Goal: Task Accomplishment & Management: Complete application form

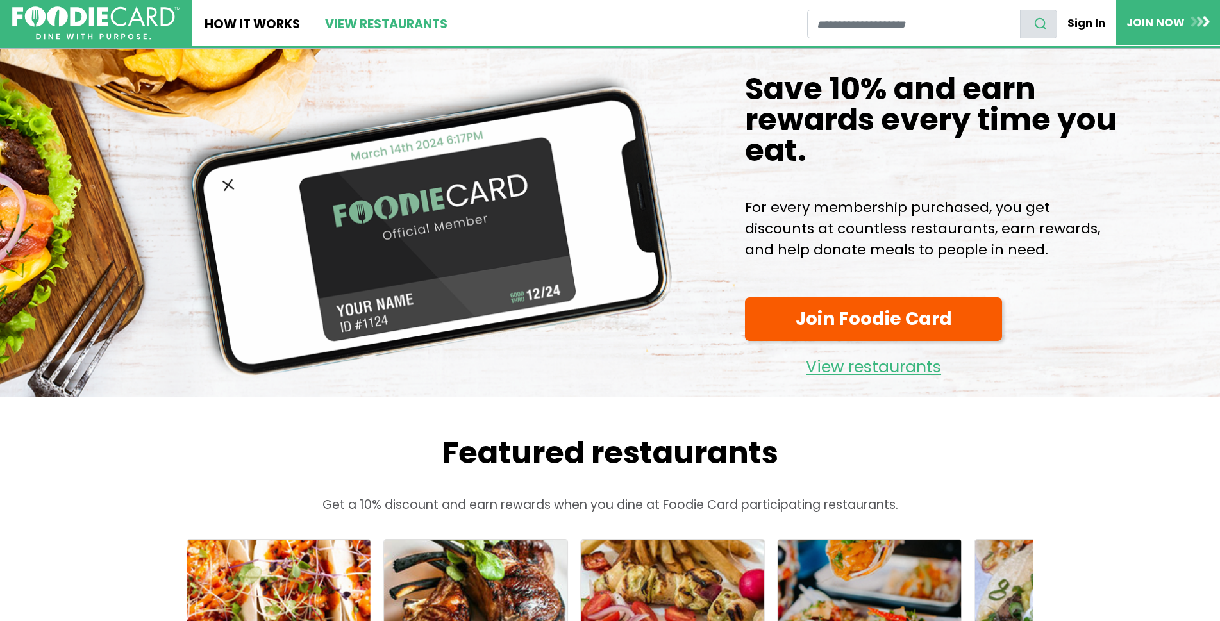
click at [405, 24] on link "View restaurants" at bounding box center [385, 23] width 147 height 46
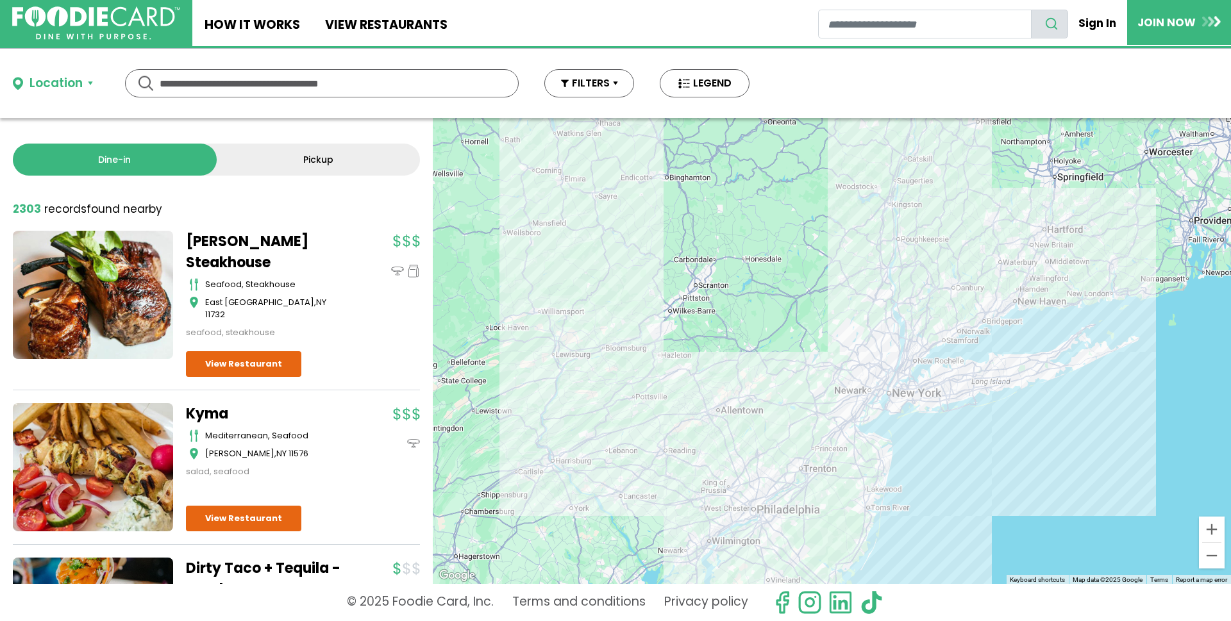
click at [208, 87] on input "text" at bounding box center [322, 83] width 325 height 27
type input "*****"
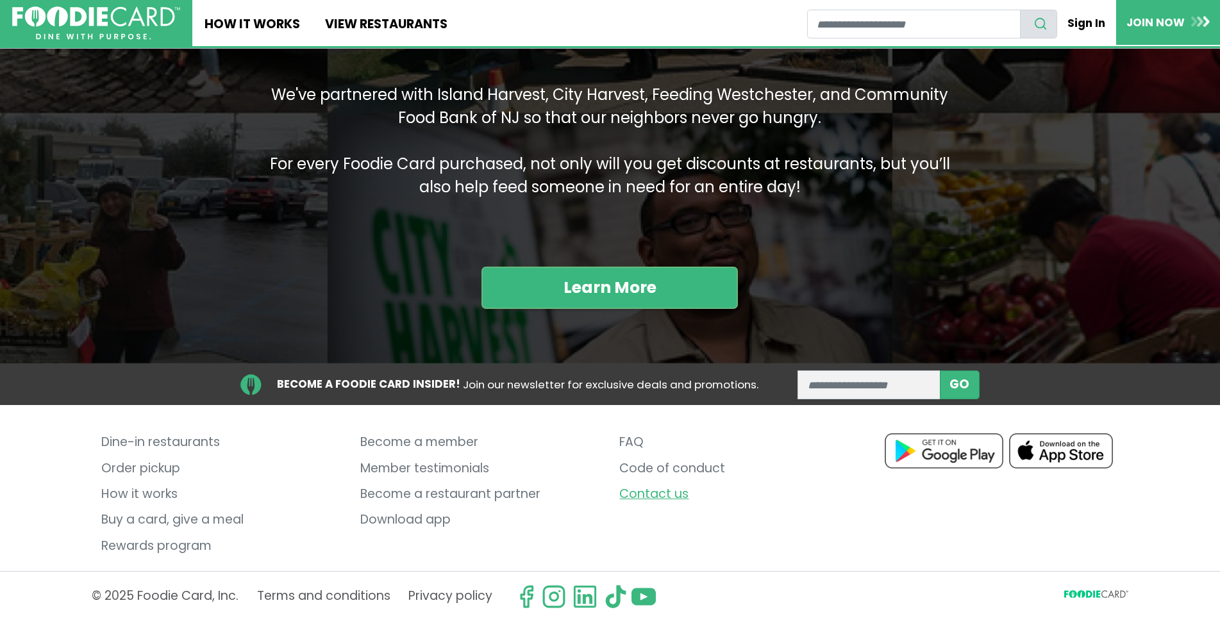
scroll to position [1678, 0]
click at [427, 485] on link "Become a restaurant partner" at bounding box center [480, 495] width 240 height 26
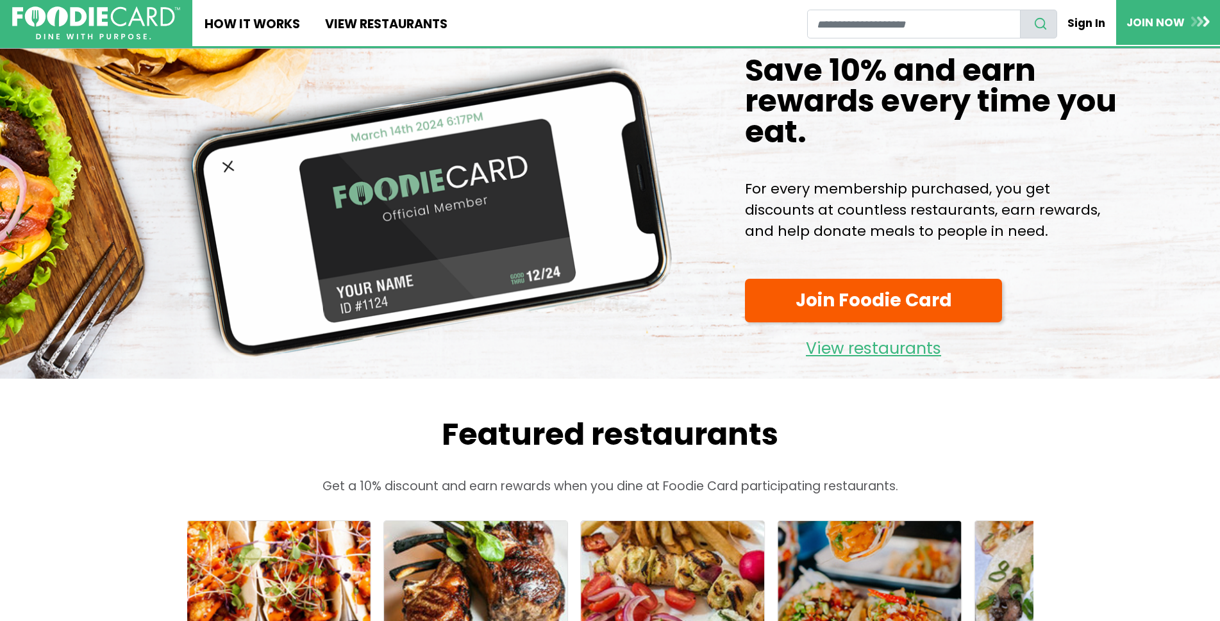
scroll to position [0, 0]
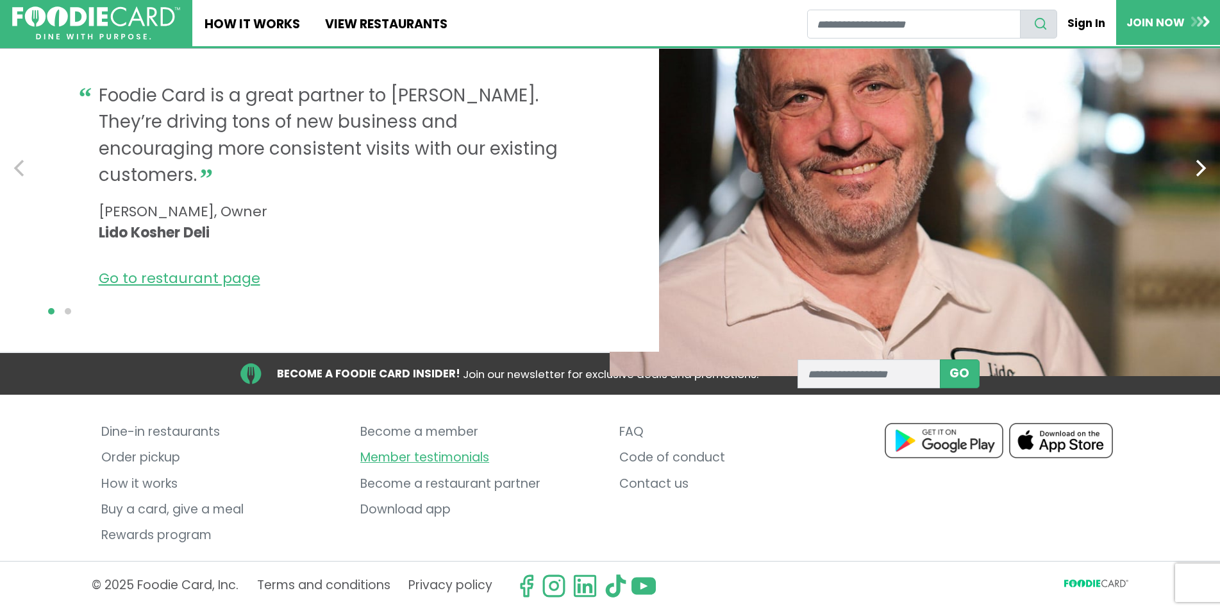
scroll to position [1441, 0]
click at [1202, 160] on icon "Next" at bounding box center [1202, 168] width 10 height 17
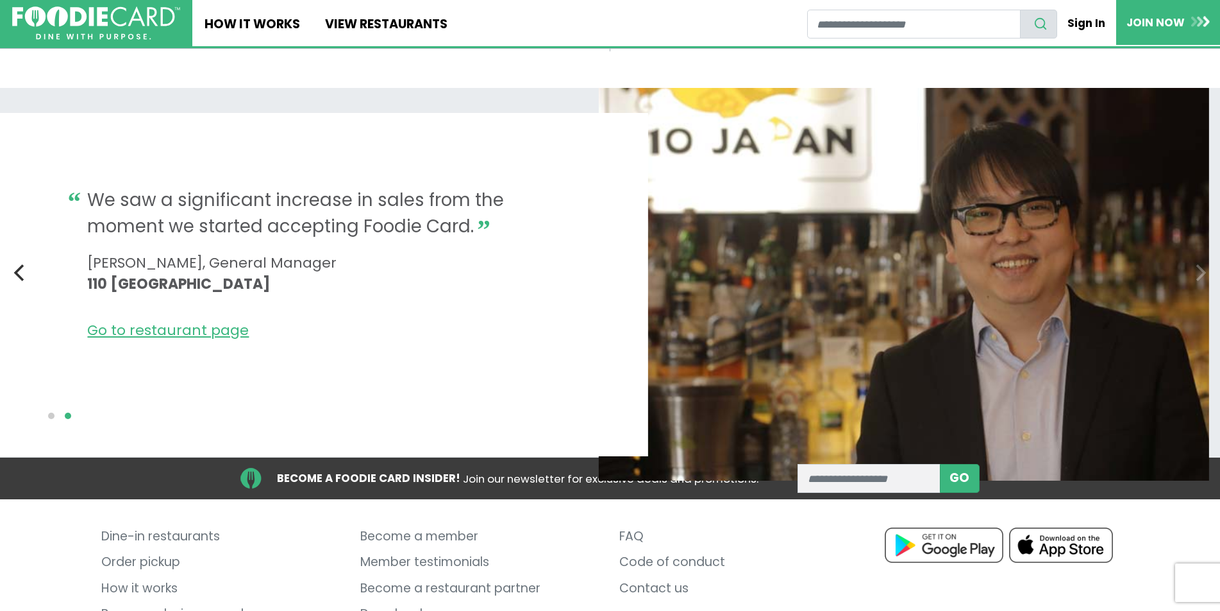
scroll to position [1250, 0]
click at [1201, 337] on img at bounding box center [904, 285] width 611 height 442
